Goal: Information Seeking & Learning: Learn about a topic

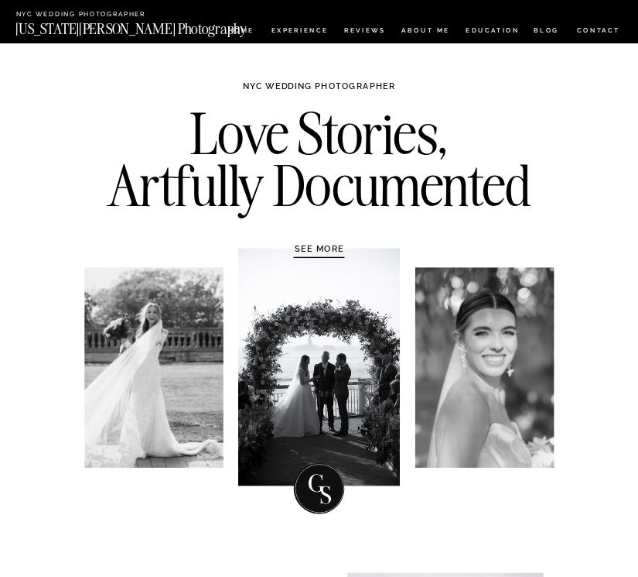
click at [328, 247] on h1 "SEE MORE" at bounding box center [319, 248] width 101 height 11
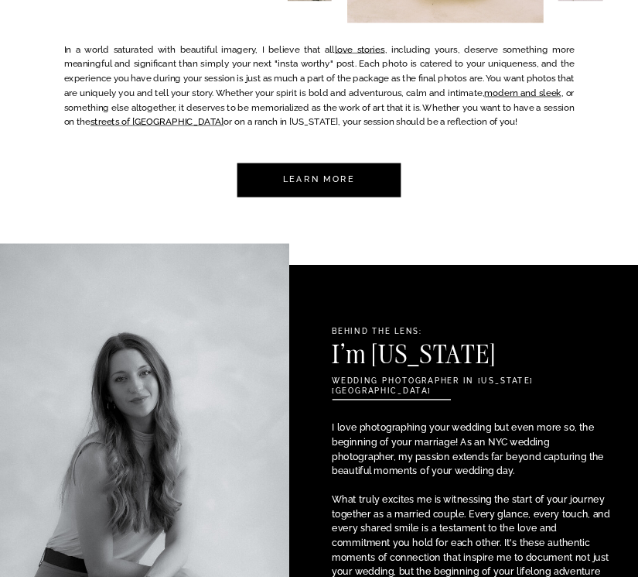
scroll to position [884, 0]
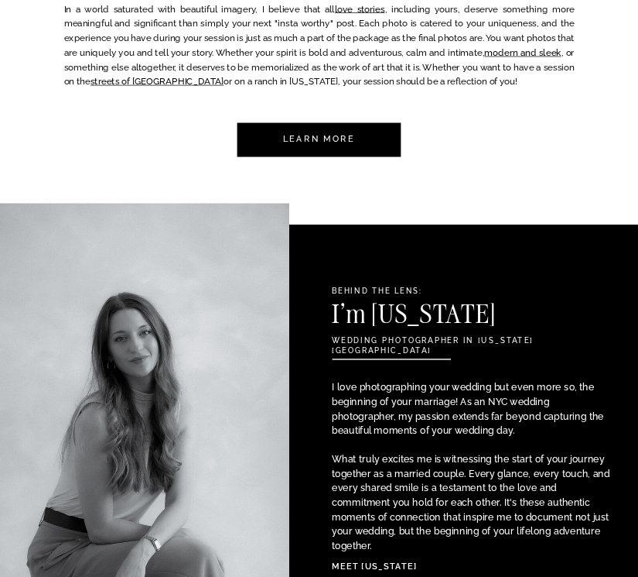
click at [327, 142] on nav "Learn more" at bounding box center [319, 139] width 100 height 34
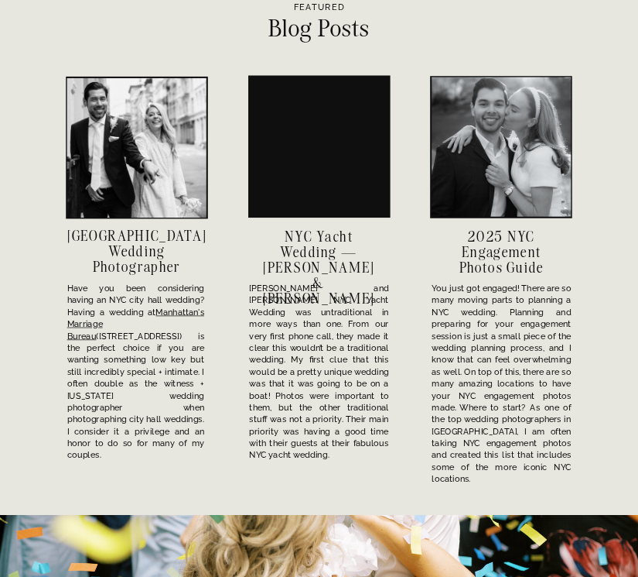
scroll to position [3593, 0]
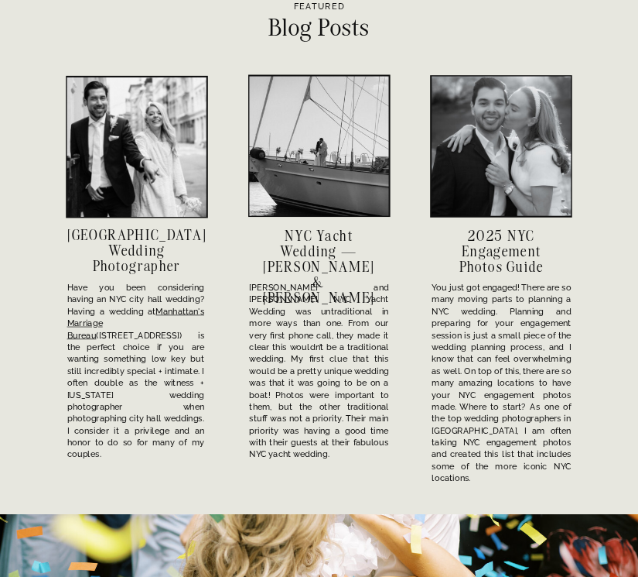
click at [316, 190] on div at bounding box center [318, 146] width 139 height 139
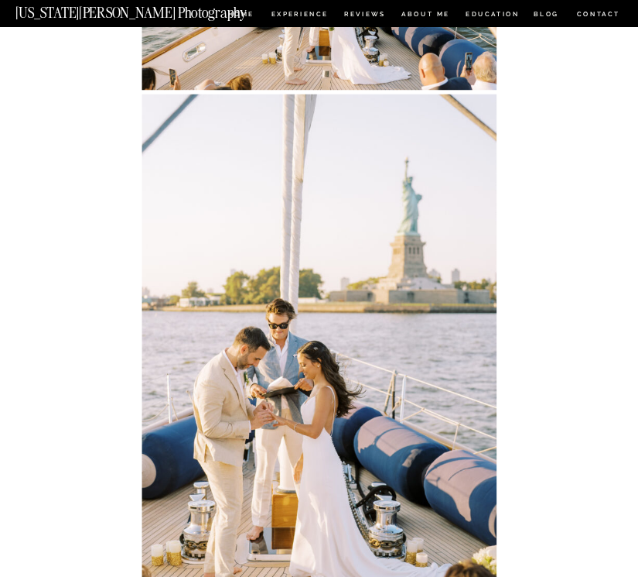
scroll to position [5228, 0]
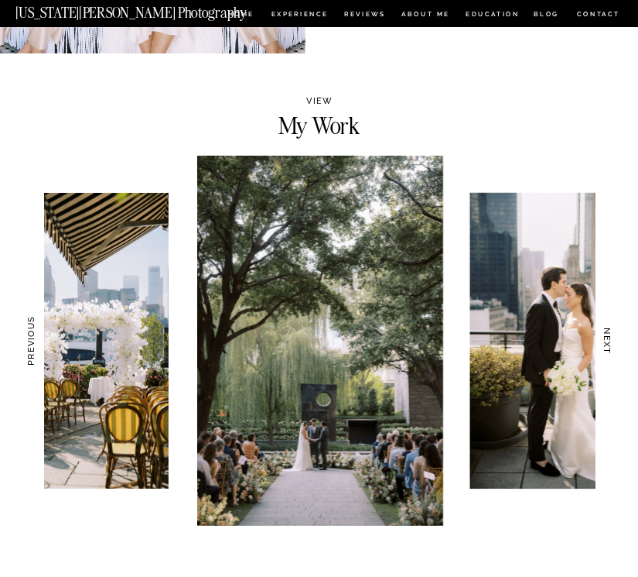
scroll to position [894, 0]
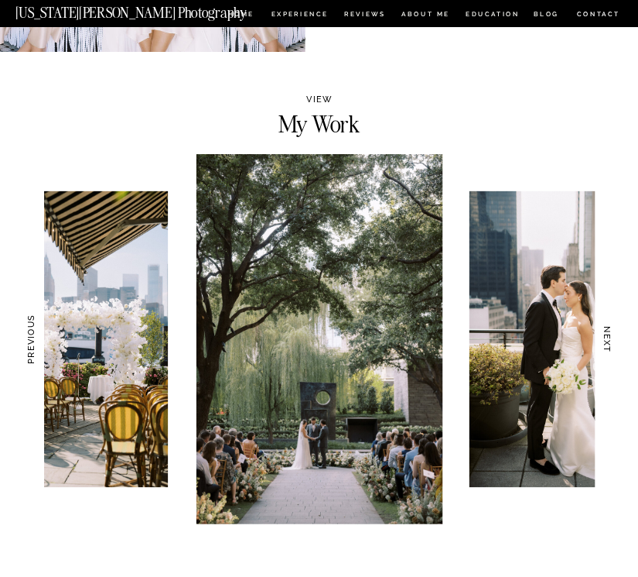
click at [607, 341] on h3 "NEXT" at bounding box center [608, 338] width 11 height 67
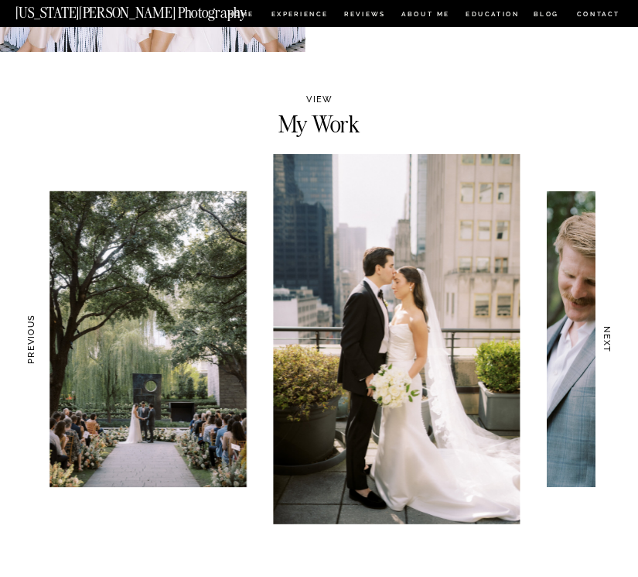
click at [607, 341] on h3 "NEXT" at bounding box center [608, 338] width 11 height 67
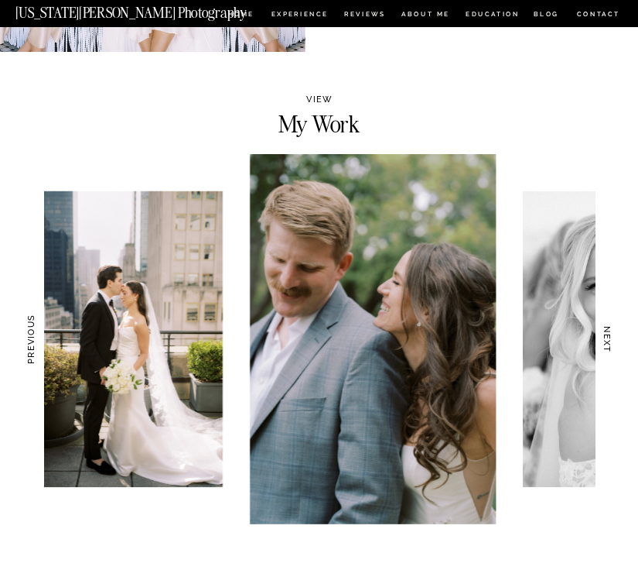
click at [607, 341] on h3 "NEXT" at bounding box center [608, 338] width 11 height 67
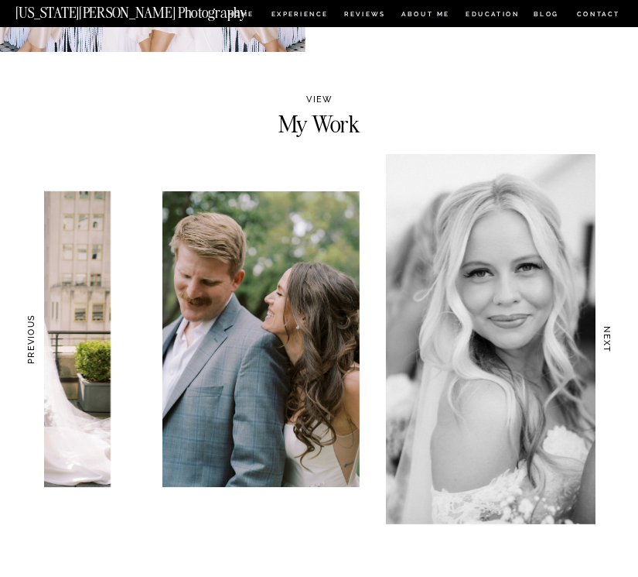
click at [607, 341] on h3 "NEXT" at bounding box center [608, 338] width 11 height 67
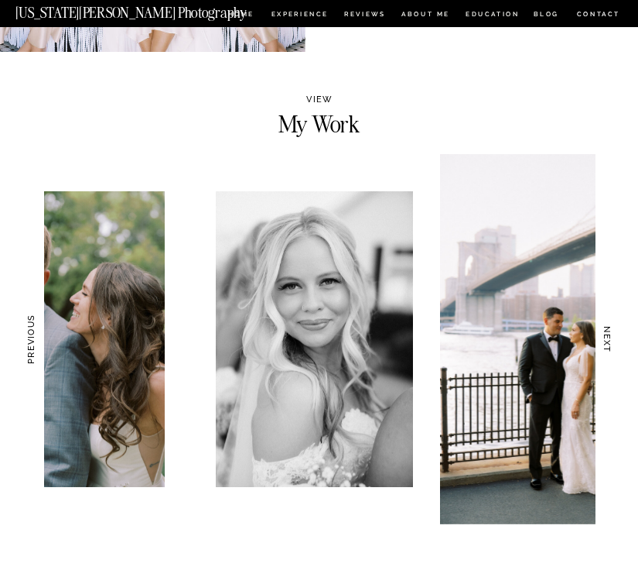
click at [607, 341] on h3 "NEXT" at bounding box center [608, 338] width 11 height 67
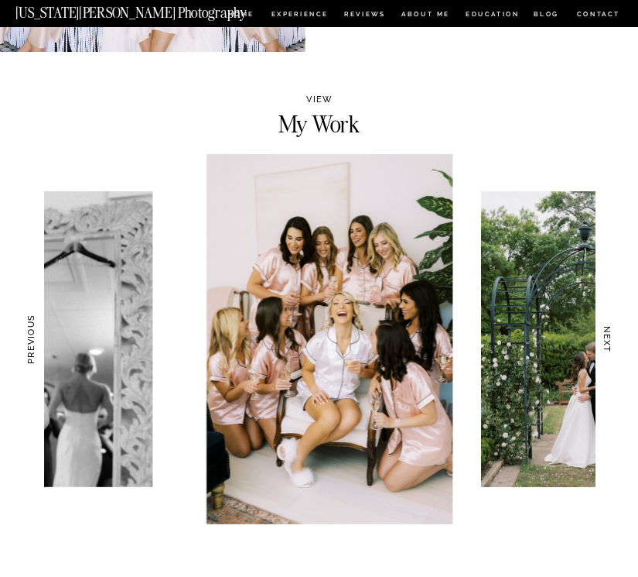
click at [607, 341] on h3 "NEXT" at bounding box center [608, 338] width 11 height 67
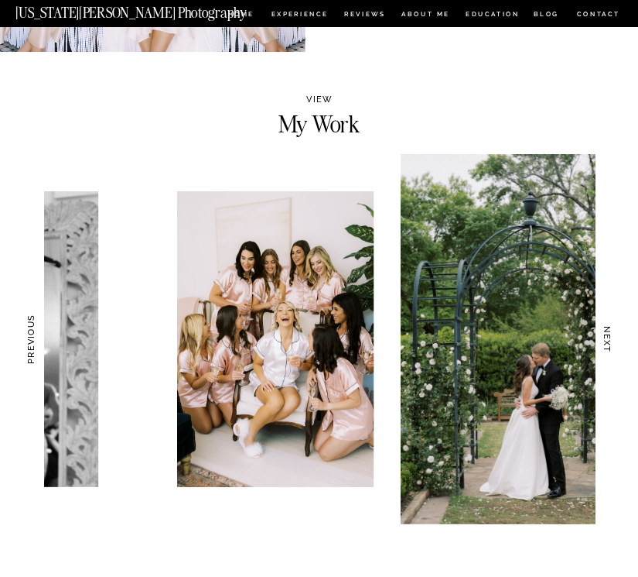
click at [607, 341] on h3 "NEXT" at bounding box center [608, 338] width 11 height 67
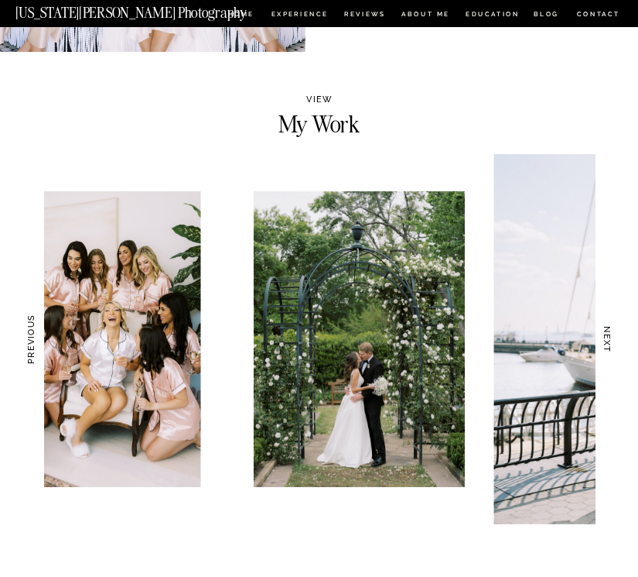
click at [607, 341] on h3 "NEXT" at bounding box center [608, 338] width 11 height 67
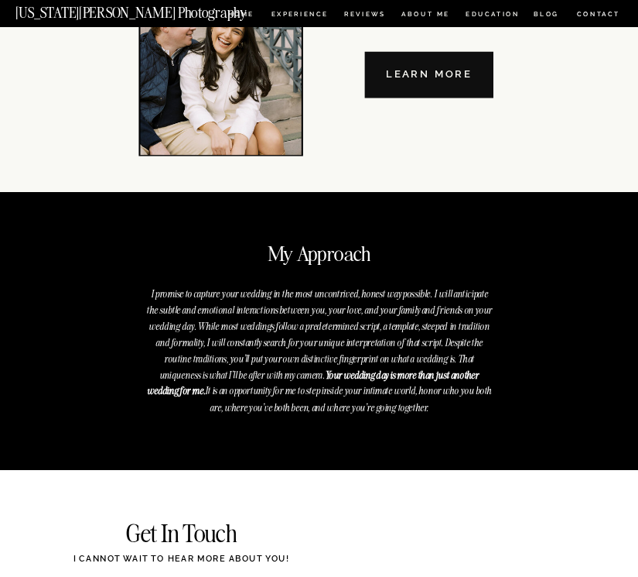
scroll to position [3983, 0]
